Goal: Navigation & Orientation: Find specific page/section

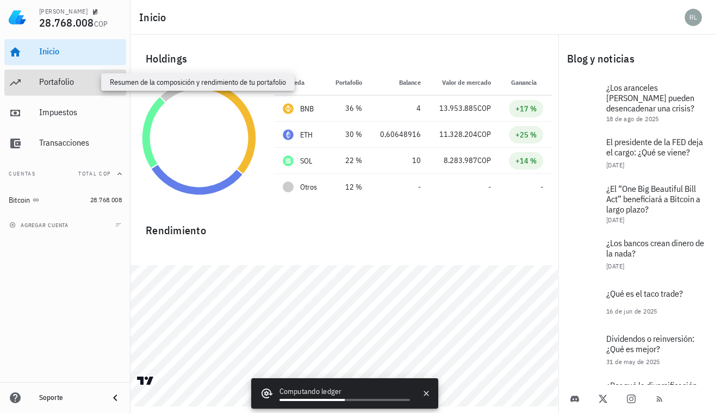
click at [69, 82] on div "Portafolio" at bounding box center [80, 82] width 83 height 10
